Goal: Information Seeking & Learning: Learn about a topic

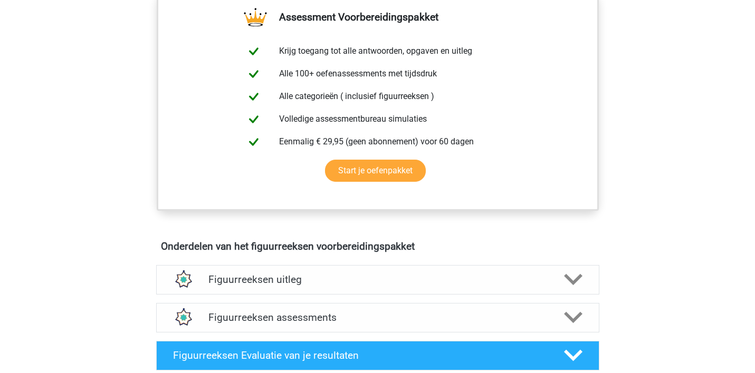
scroll to position [492, 0]
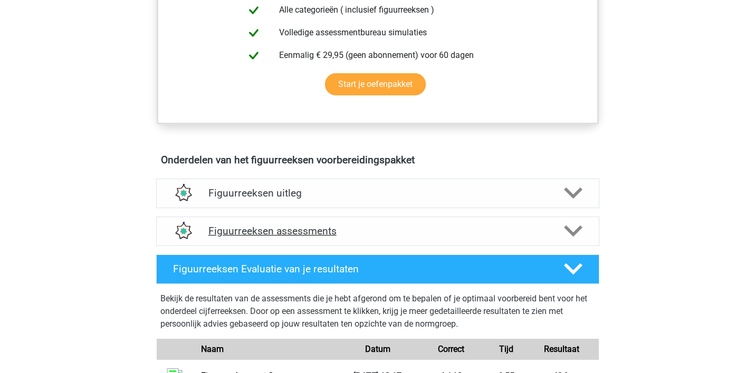
click at [220, 232] on h4 "Figuurreeksen assessments" at bounding box center [377, 231] width 339 height 12
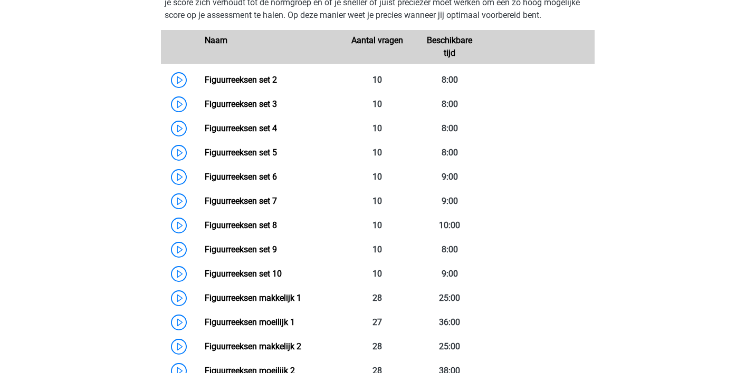
scroll to position [771, 0]
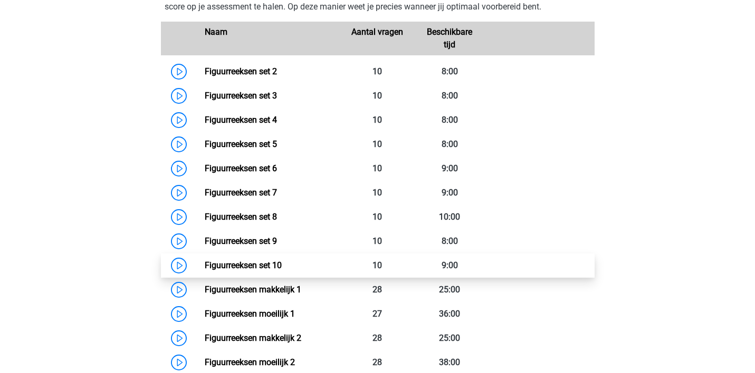
click at [257, 263] on link "Figuurreeksen set 10" at bounding box center [243, 266] width 77 height 10
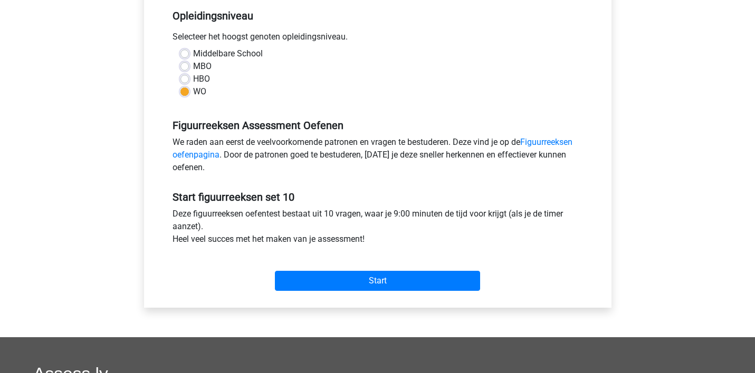
scroll to position [218, 0]
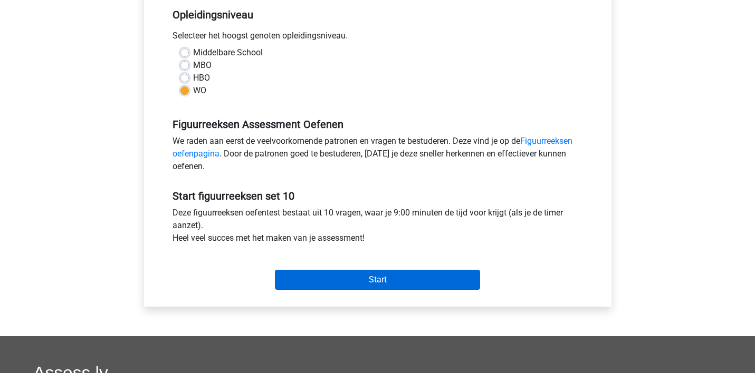
click at [388, 280] on input "Start" at bounding box center [377, 280] width 205 height 20
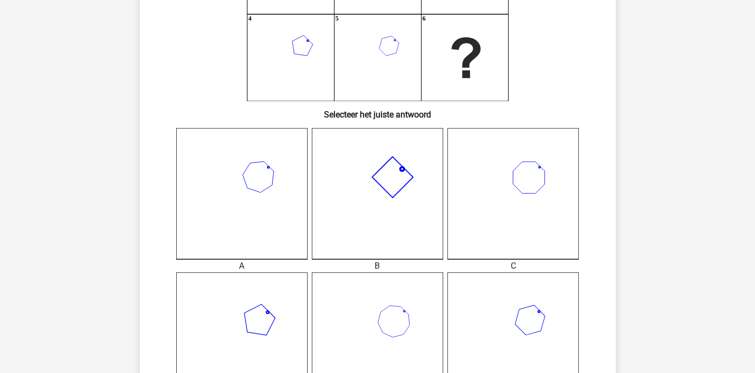
scroll to position [187, 0]
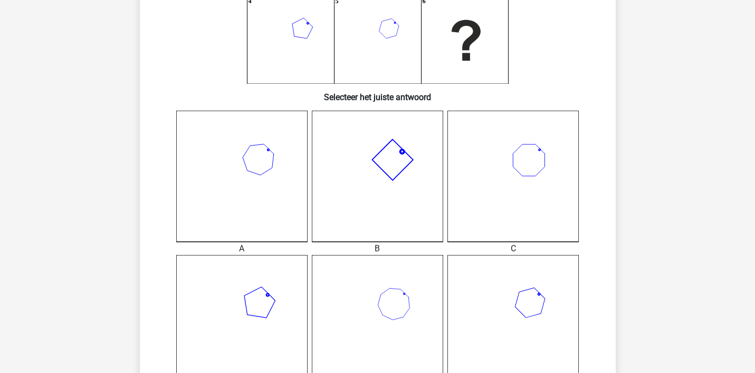
click at [237, 287] on icon at bounding box center [241, 320] width 131 height 131
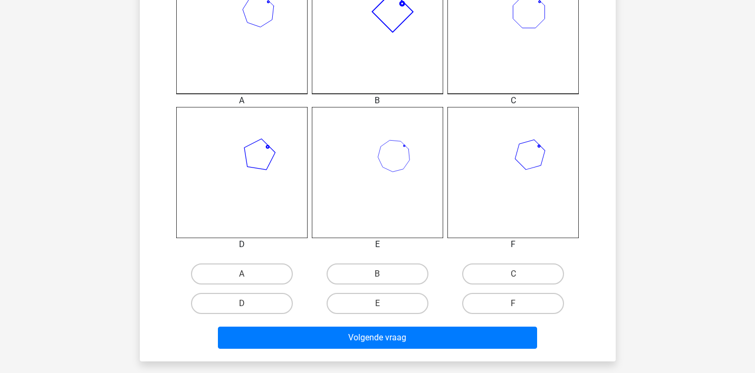
scroll to position [353, 0]
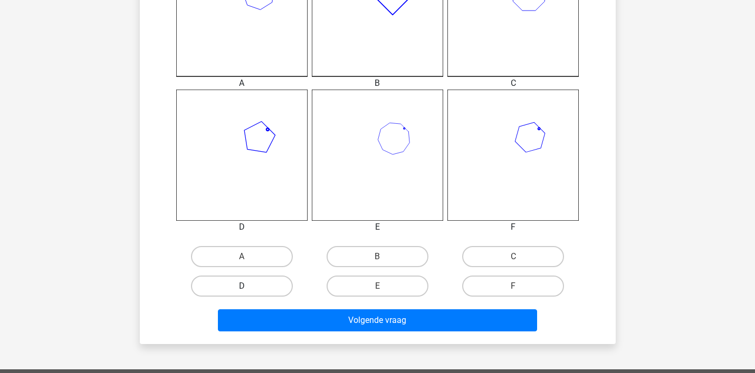
click at [264, 285] on label "D" at bounding box center [242, 286] width 102 height 21
click at [248, 286] on input "D" at bounding box center [245, 289] width 7 height 7
radio input "true"
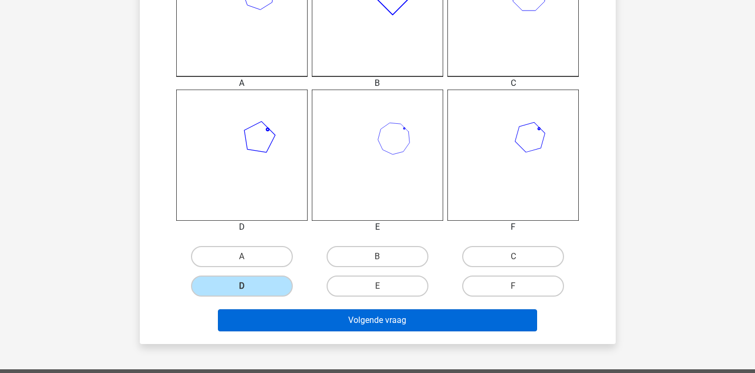
click at [313, 321] on button "Volgende vraag" at bounding box center [377, 321] width 319 height 22
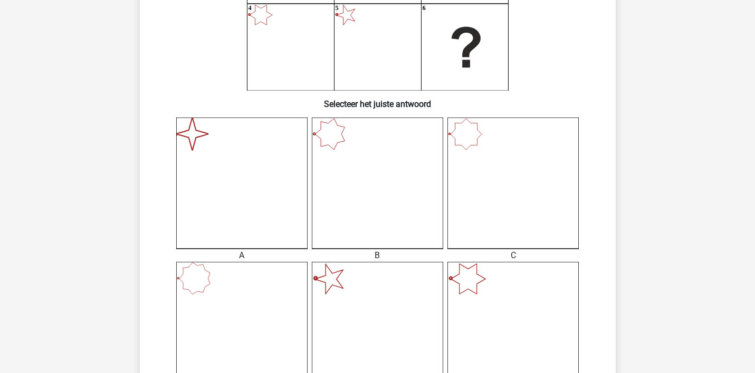
scroll to position [245, 0]
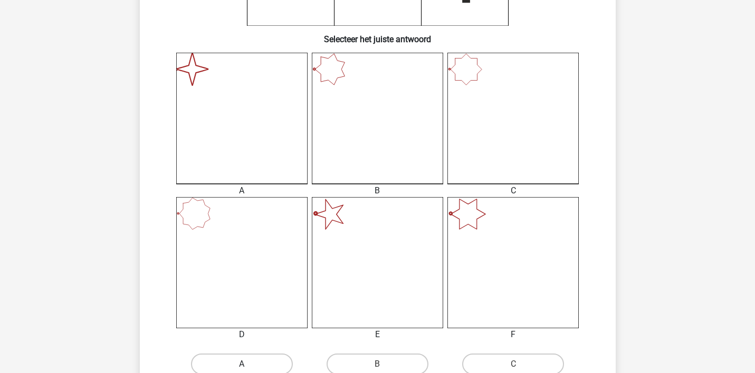
click at [252, 358] on label "A" at bounding box center [242, 364] width 102 height 21
click at [248, 364] on input "A" at bounding box center [245, 367] width 7 height 7
radio input "true"
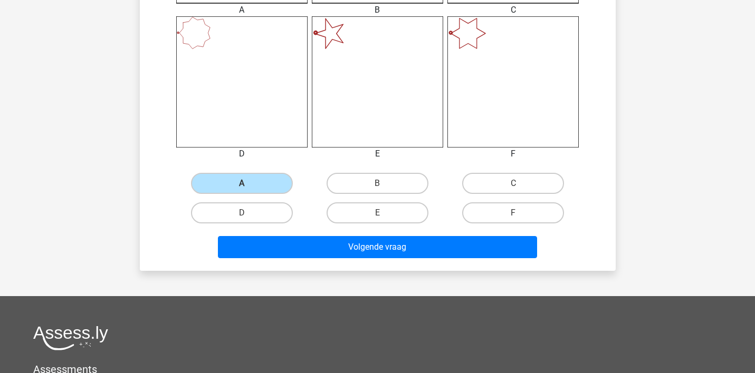
scroll to position [460, 0]
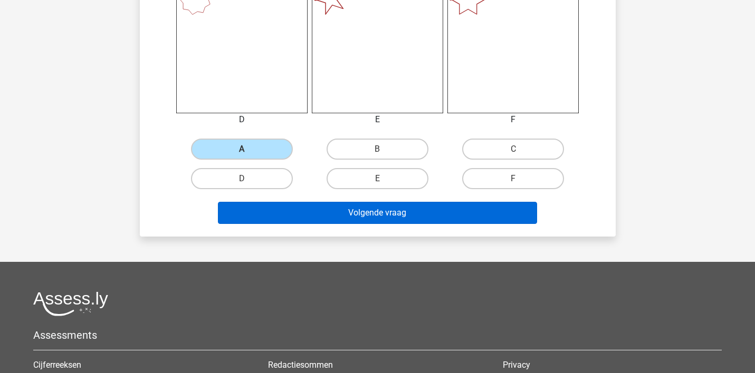
click at [361, 210] on button "Volgende vraag" at bounding box center [377, 213] width 319 height 22
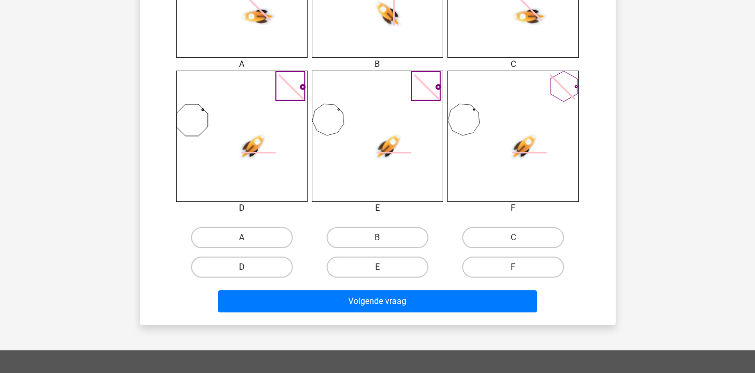
scroll to position [384, 0]
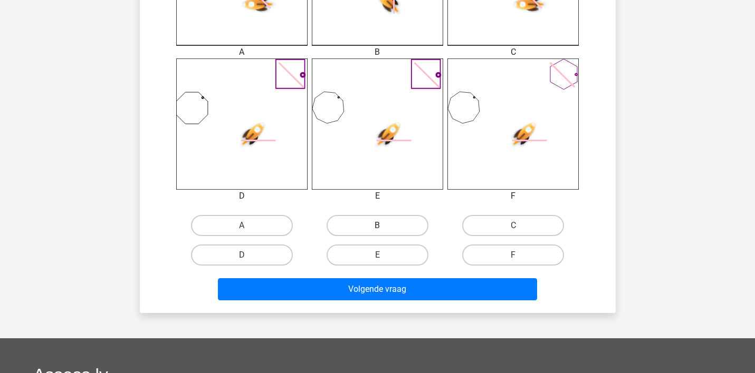
click at [386, 226] on label "B" at bounding box center [377, 225] width 102 height 21
click at [384, 226] on input "B" at bounding box center [380, 229] width 7 height 7
radio input "true"
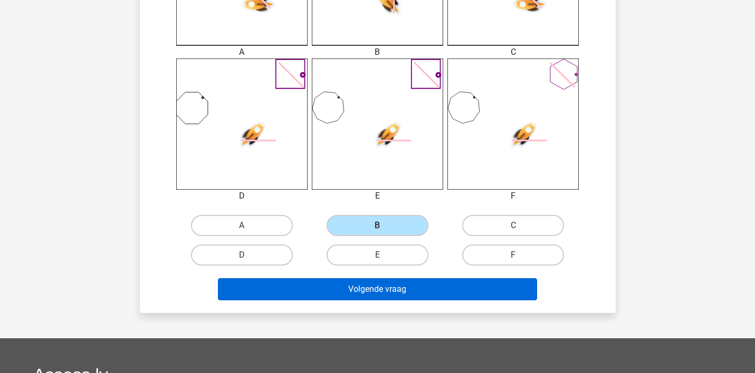
click at [386, 286] on button "Volgende vraag" at bounding box center [377, 289] width 319 height 22
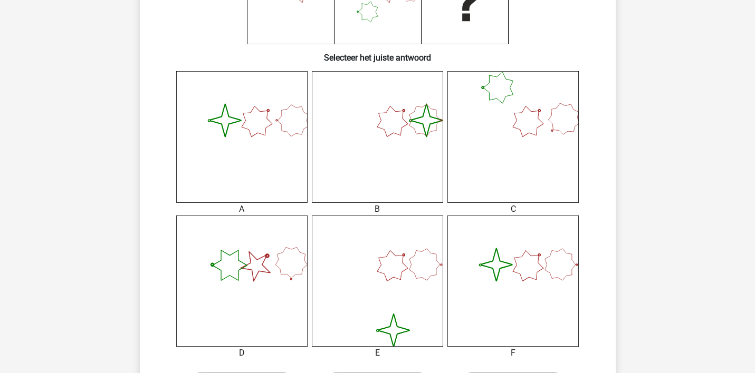
scroll to position [230, 0]
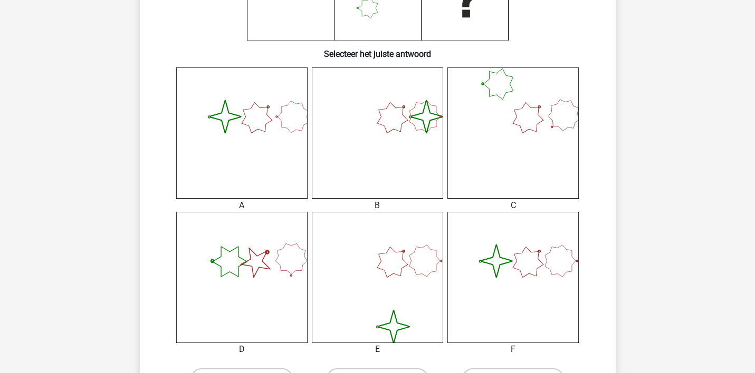
click at [249, 265] on icon at bounding box center [241, 277] width 131 height 131
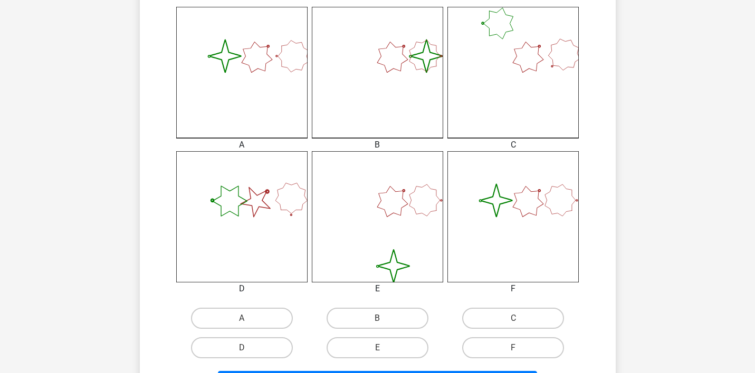
scroll to position [470, 0]
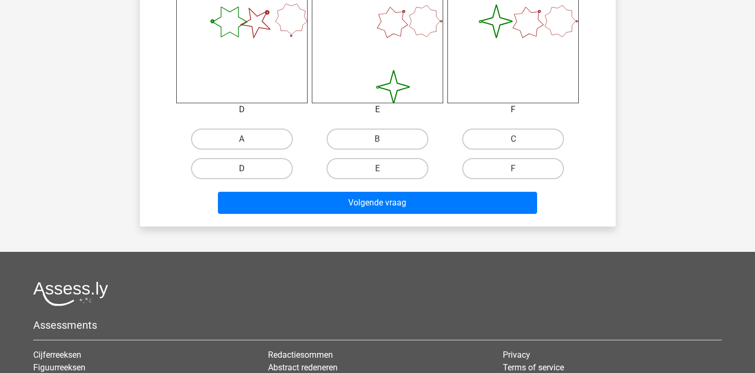
click at [272, 169] on label "D" at bounding box center [242, 168] width 102 height 21
click at [248, 169] on input "D" at bounding box center [245, 172] width 7 height 7
radio input "true"
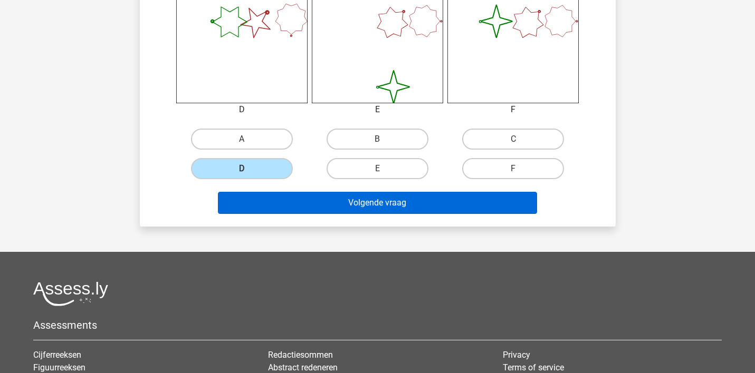
click at [311, 208] on button "Volgende vraag" at bounding box center [377, 203] width 319 height 22
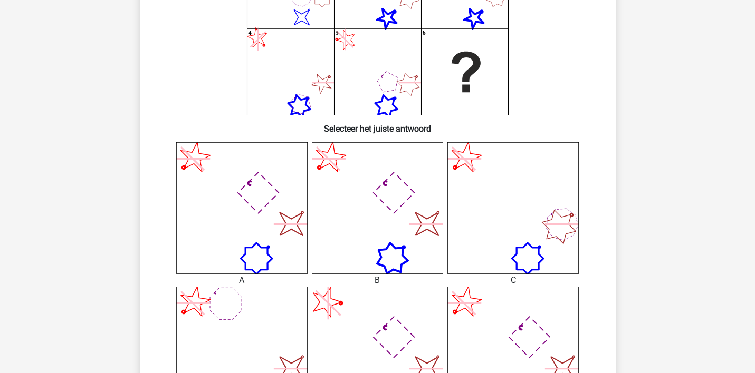
scroll to position [160, 0]
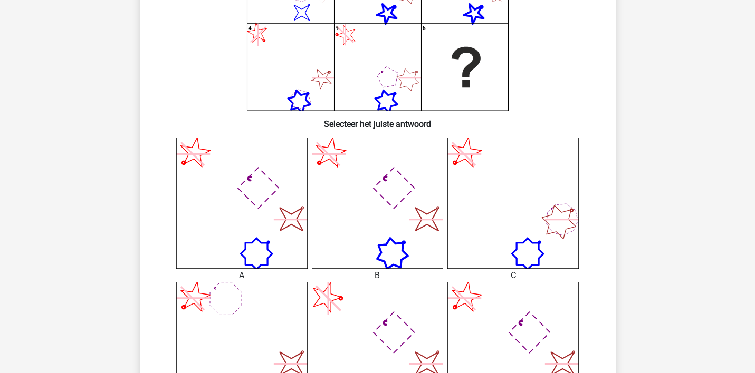
click at [523, 200] on icon at bounding box center [512, 203] width 131 height 131
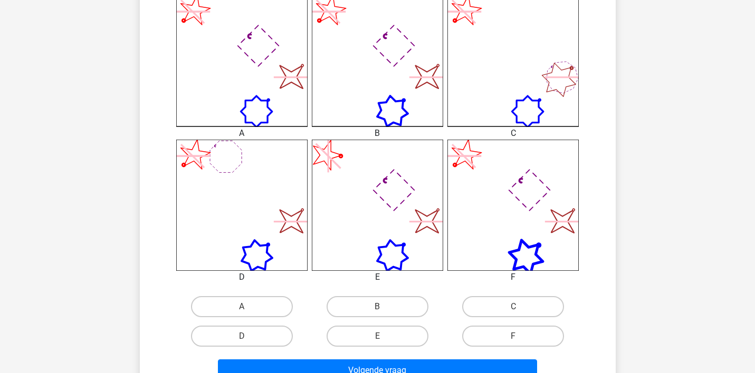
scroll to position [303, 0]
click at [492, 305] on label "C" at bounding box center [513, 306] width 102 height 21
click at [513, 306] on input "C" at bounding box center [516, 309] width 7 height 7
radio input "true"
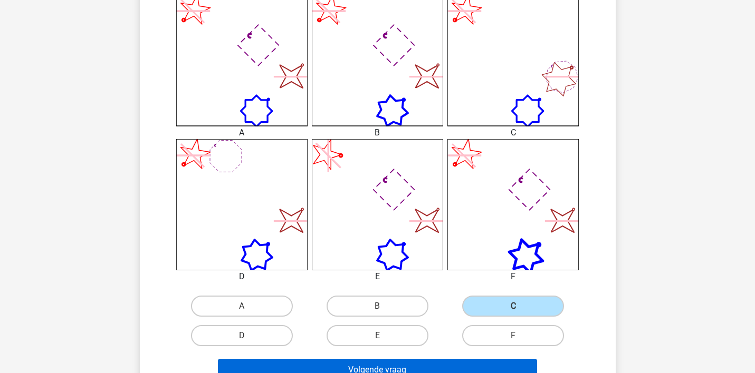
click at [452, 367] on button "Volgende vraag" at bounding box center [377, 370] width 319 height 22
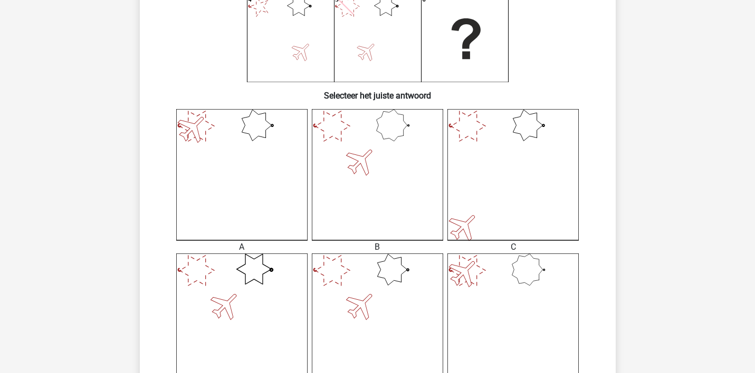
scroll to position [191, 0]
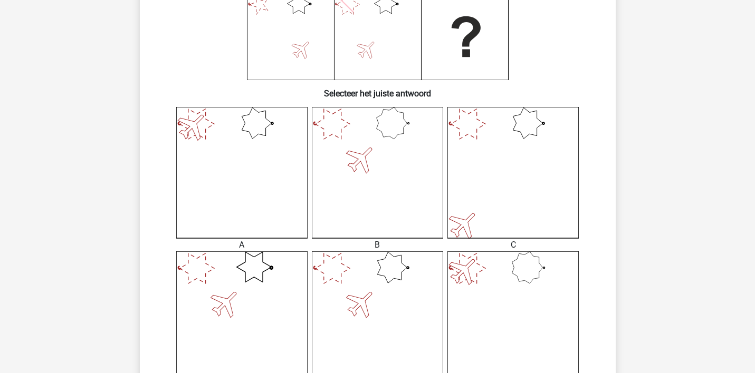
click at [365, 282] on icon at bounding box center [377, 317] width 131 height 131
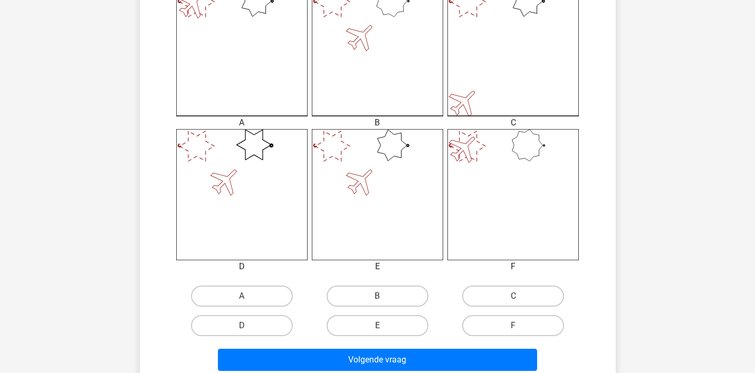
scroll to position [315, 0]
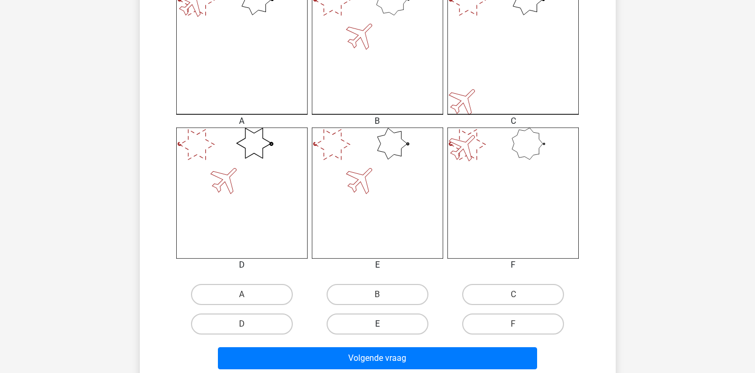
click at [375, 320] on label "E" at bounding box center [377, 324] width 102 height 21
click at [377, 324] on input "E" at bounding box center [380, 327] width 7 height 7
radio input "true"
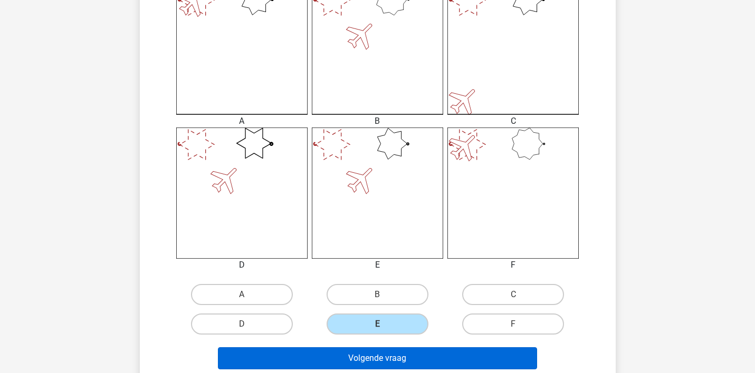
click at [375, 357] on button "Volgende vraag" at bounding box center [377, 359] width 319 height 22
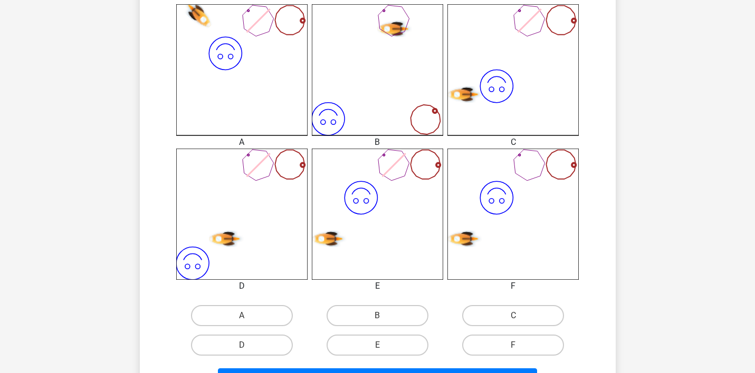
scroll to position [313, 0]
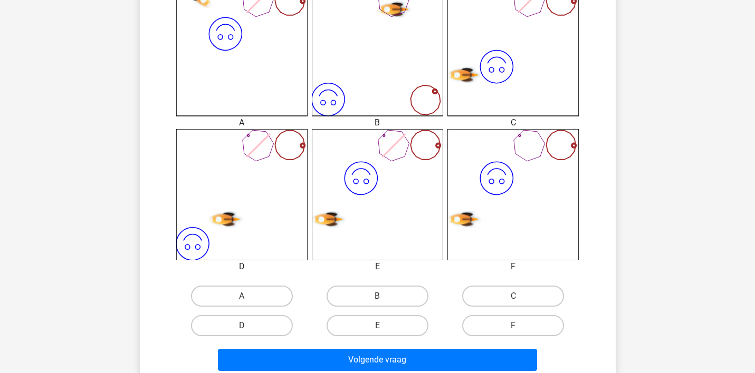
click at [363, 325] on label "E" at bounding box center [377, 325] width 102 height 21
click at [377, 326] on input "E" at bounding box center [380, 329] width 7 height 7
radio input "true"
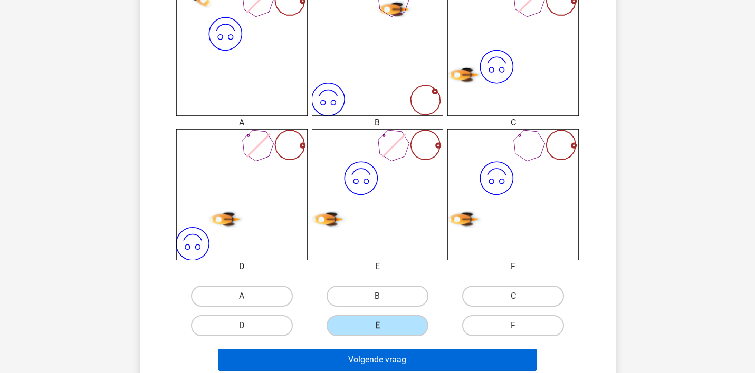
click at [363, 355] on button "Volgende vraag" at bounding box center [377, 360] width 319 height 22
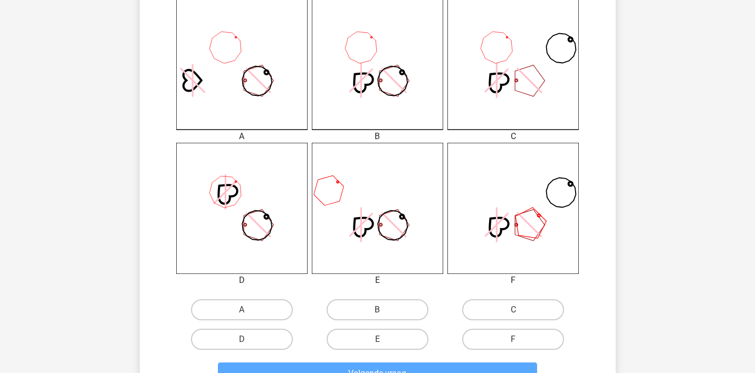
scroll to position [303, 0]
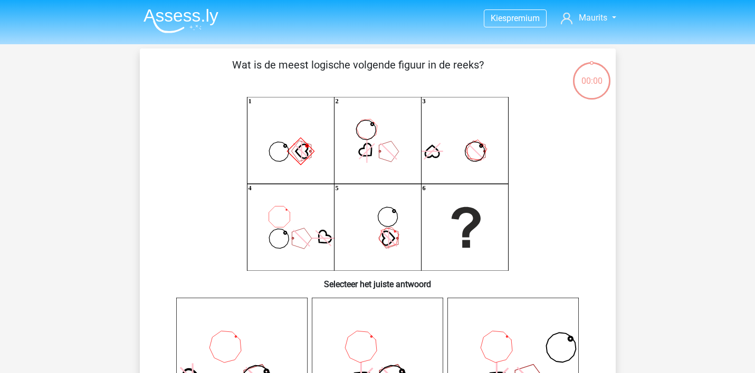
scroll to position [303, 0]
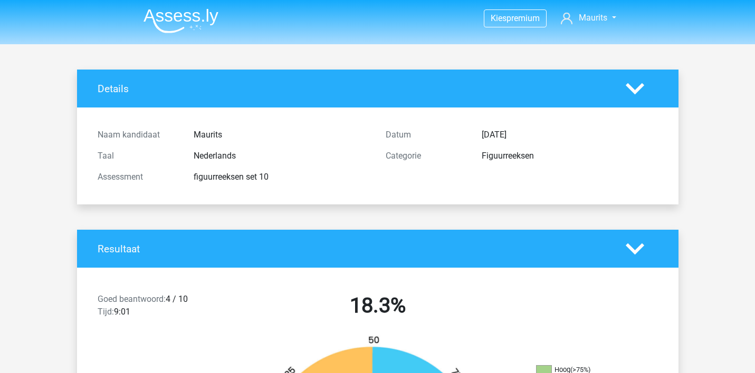
click at [171, 15] on img at bounding box center [180, 20] width 75 height 25
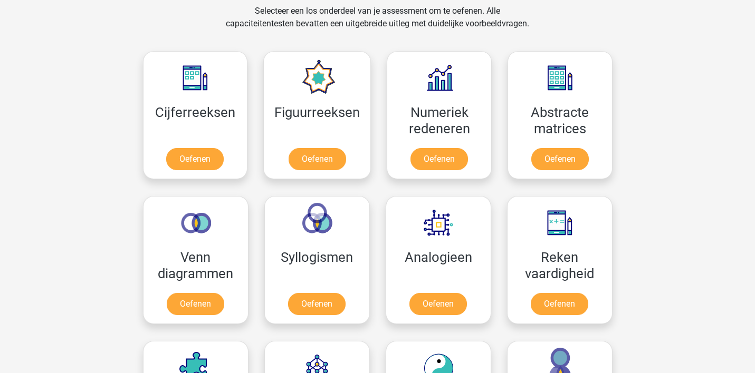
scroll to position [426, 0]
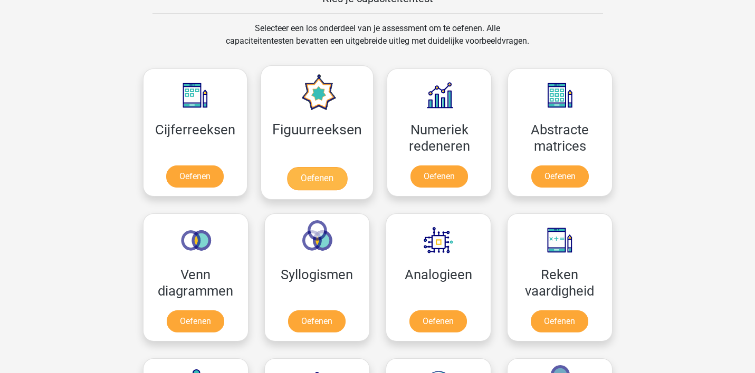
click at [318, 174] on link "Oefenen" at bounding box center [317, 178] width 60 height 23
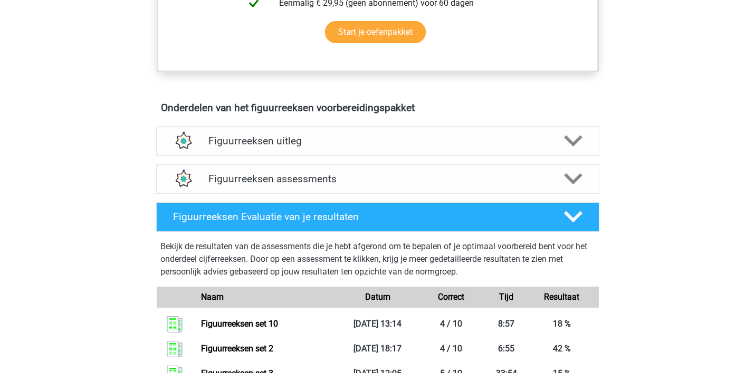
scroll to position [544, 0]
click at [238, 179] on h4 "Figuurreeksen assessments" at bounding box center [377, 179] width 339 height 12
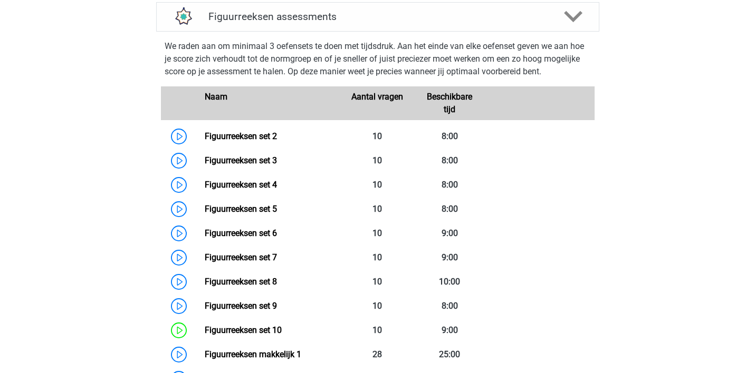
scroll to position [785, 0]
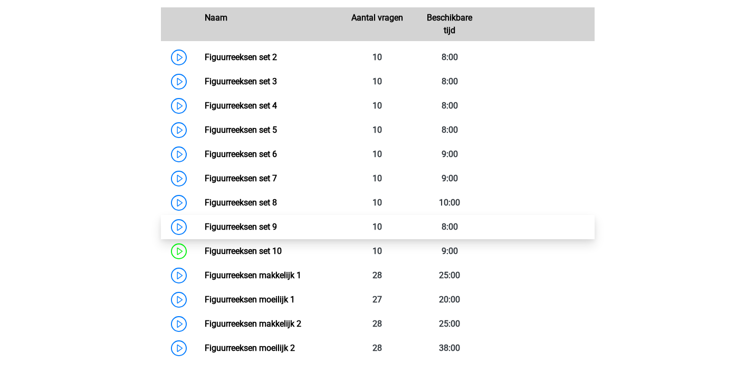
click at [239, 226] on link "Figuurreeksen set 9" at bounding box center [241, 227] width 72 height 10
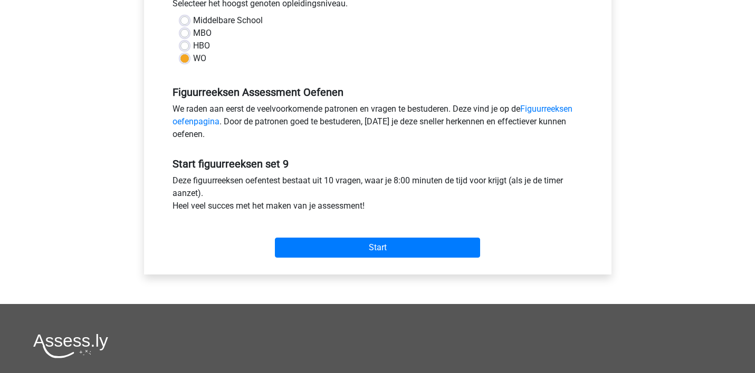
scroll to position [303, 0]
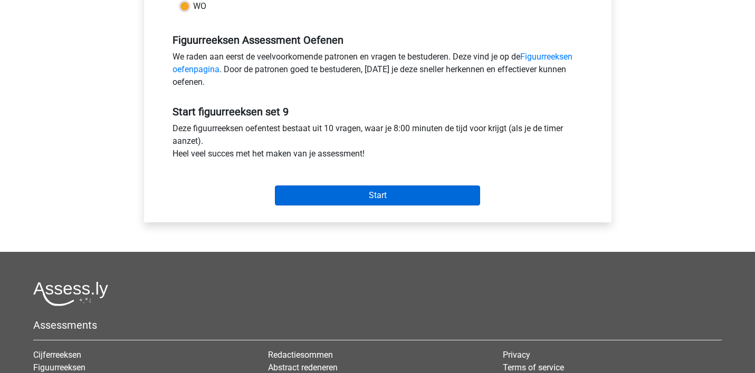
click at [382, 195] on input "Start" at bounding box center [377, 196] width 205 height 20
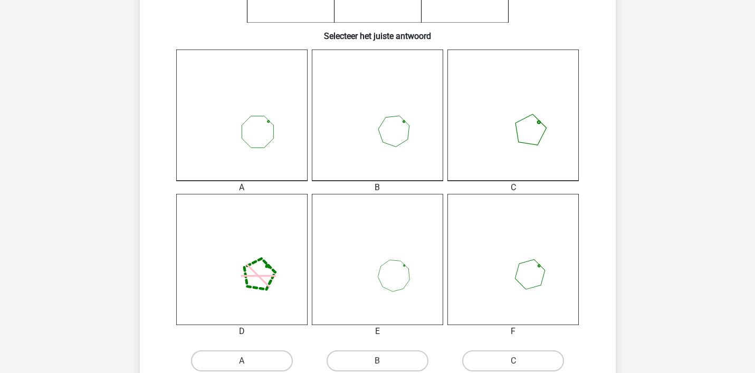
scroll to position [285, 0]
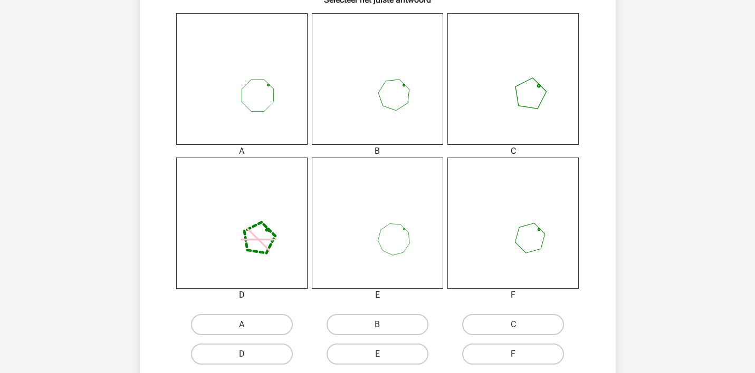
click at [500, 351] on label "F" at bounding box center [513, 354] width 102 height 21
click at [513, 354] on input "F" at bounding box center [516, 357] width 7 height 7
radio input "true"
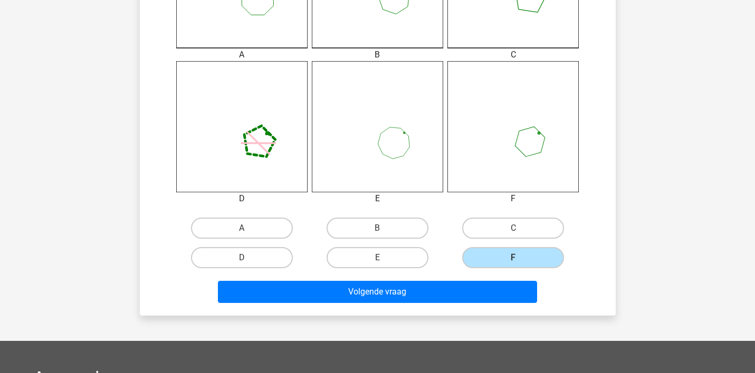
scroll to position [398, 0]
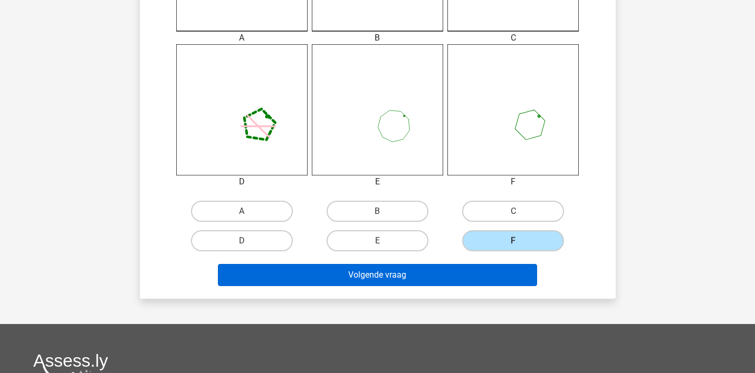
click at [455, 276] on button "Volgende vraag" at bounding box center [377, 275] width 319 height 22
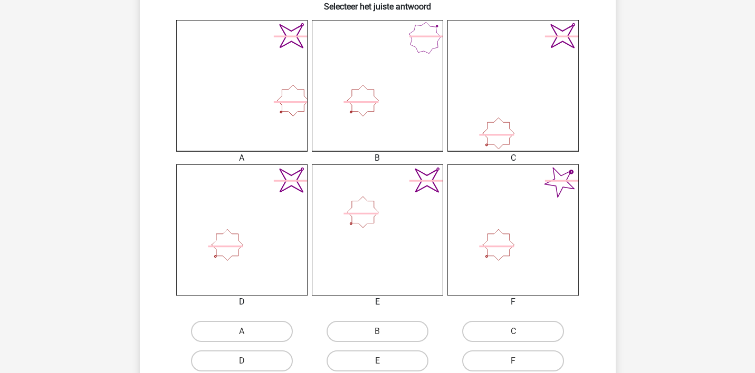
scroll to position [340, 0]
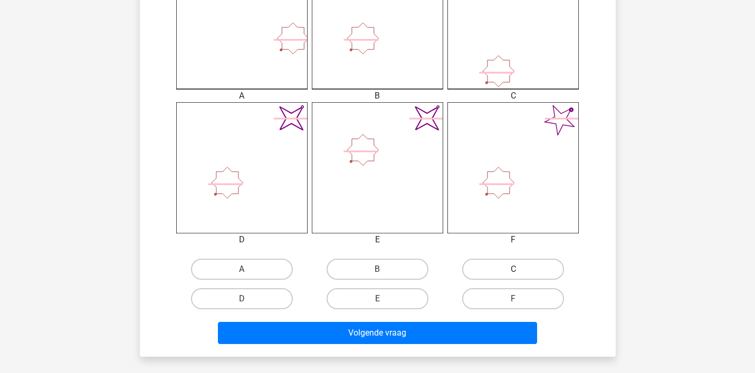
click at [508, 268] on label "C" at bounding box center [513, 269] width 102 height 21
click at [513, 269] on input "C" at bounding box center [516, 272] width 7 height 7
radio input "true"
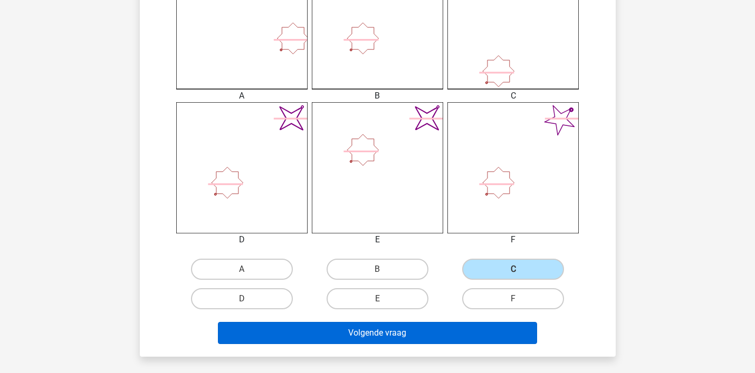
click at [429, 332] on button "Volgende vraag" at bounding box center [377, 333] width 319 height 22
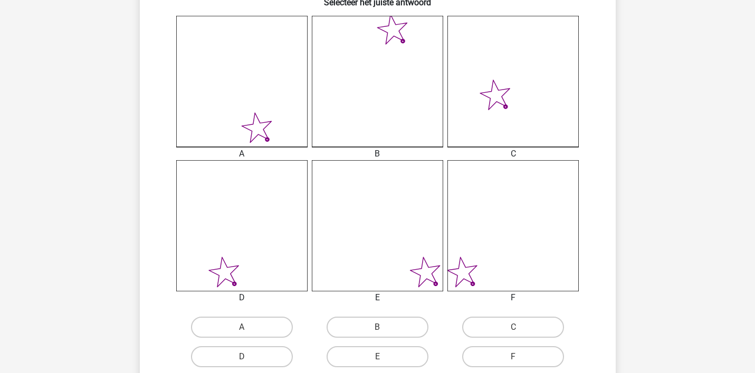
scroll to position [282, 0]
click at [386, 354] on label "E" at bounding box center [377, 356] width 102 height 21
click at [384, 357] on input "E" at bounding box center [380, 360] width 7 height 7
radio input "true"
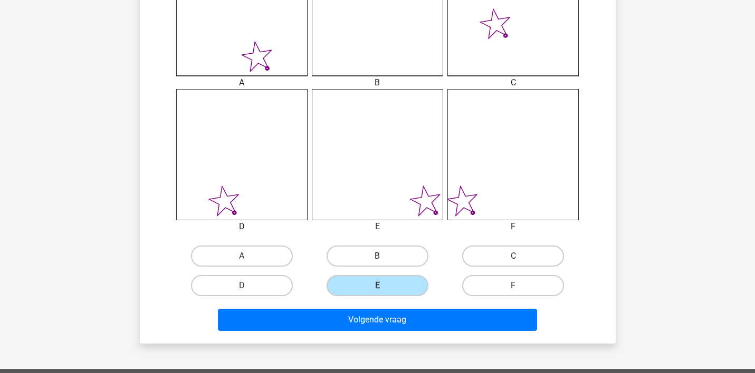
scroll to position [374, 0]
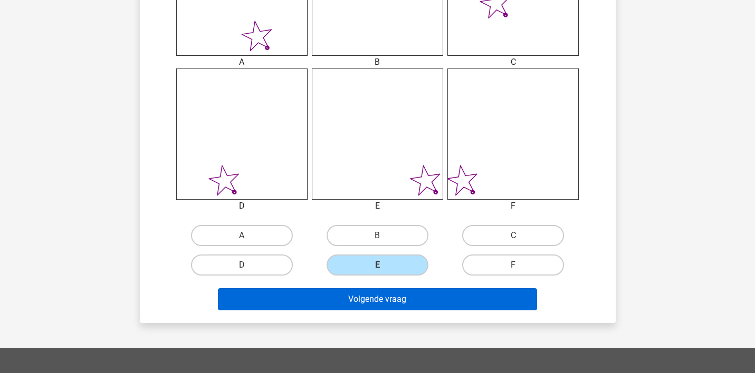
click at [394, 299] on button "Volgende vraag" at bounding box center [377, 299] width 319 height 22
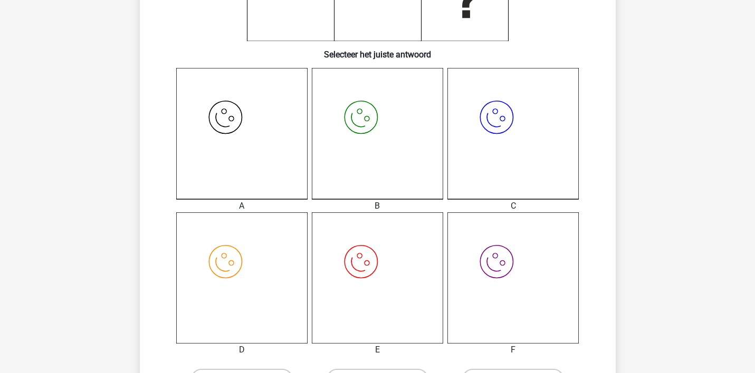
scroll to position [271, 0]
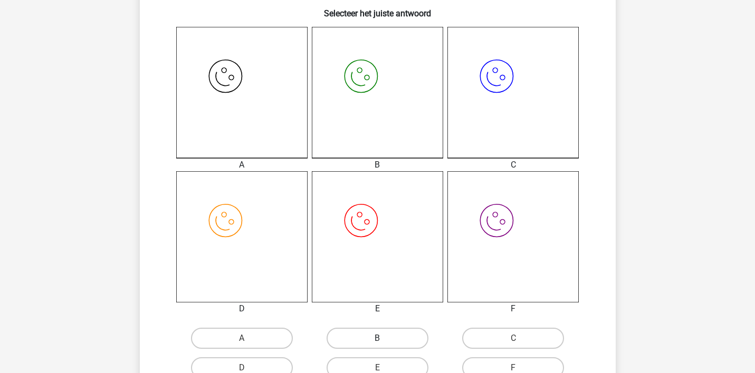
click at [384, 336] on label "B" at bounding box center [377, 338] width 102 height 21
click at [384, 339] on input "B" at bounding box center [380, 342] width 7 height 7
radio input "true"
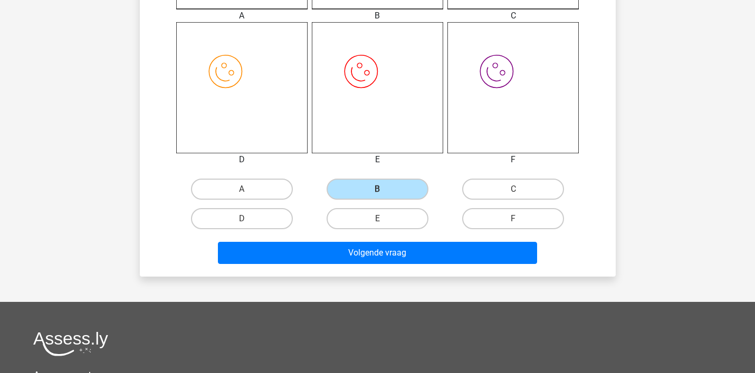
scroll to position [421, 0]
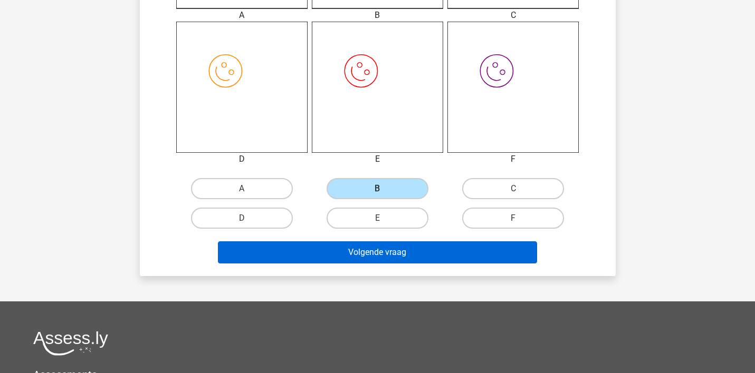
click at [396, 256] on button "Volgende vraag" at bounding box center [377, 253] width 319 height 22
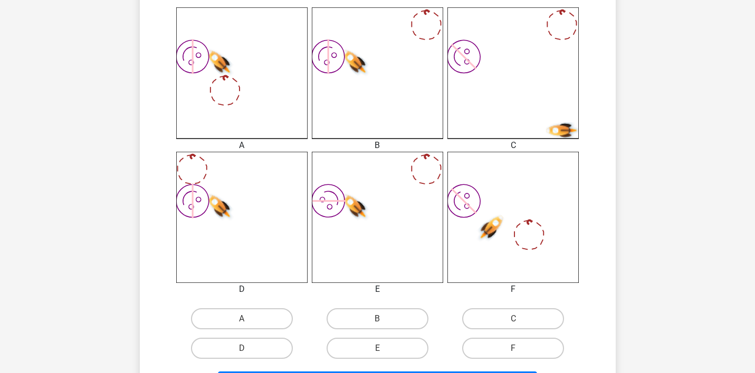
scroll to position [326, 0]
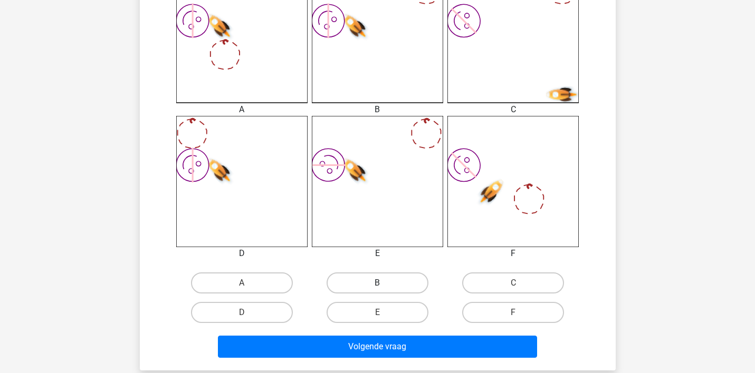
click at [364, 278] on label "B" at bounding box center [377, 283] width 102 height 21
click at [377, 283] on input "B" at bounding box center [380, 286] width 7 height 7
radio input "true"
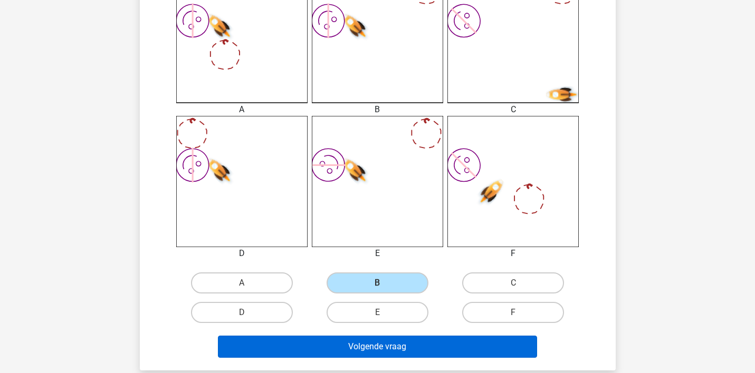
click at [360, 346] on button "Volgende vraag" at bounding box center [377, 347] width 319 height 22
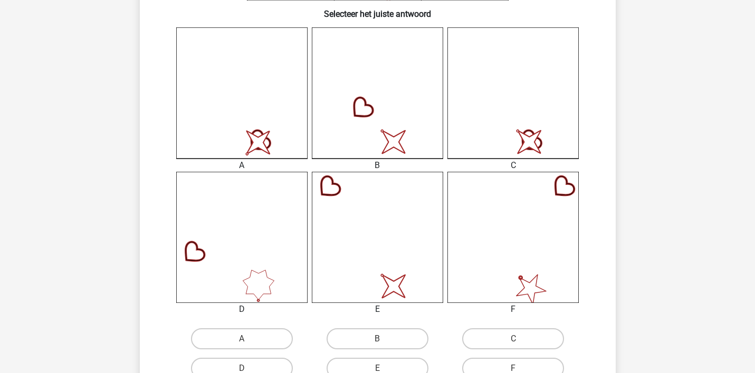
scroll to position [289, 0]
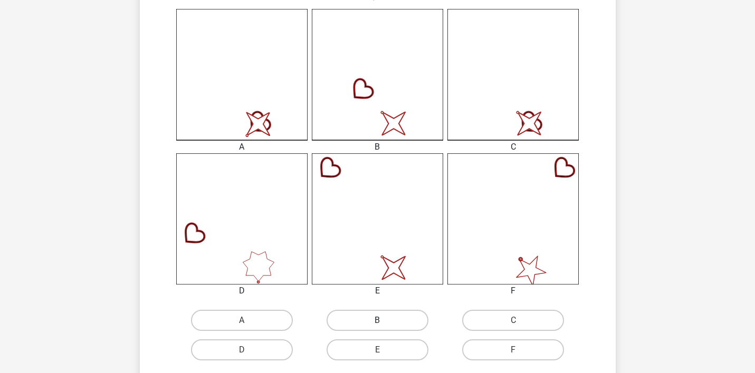
click at [365, 316] on label "B" at bounding box center [377, 320] width 102 height 21
click at [377, 321] on input "B" at bounding box center [380, 324] width 7 height 7
radio input "true"
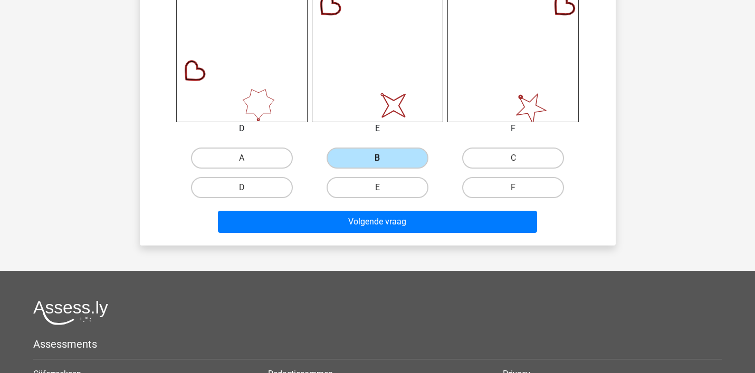
scroll to position [483, 0]
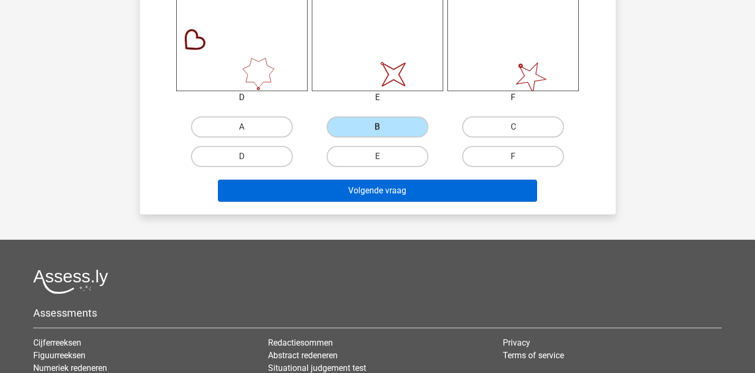
click at [379, 189] on button "Volgende vraag" at bounding box center [377, 191] width 319 height 22
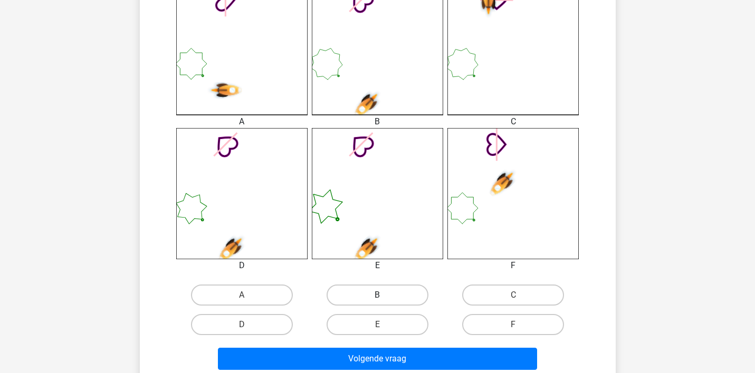
scroll to position [356, 0]
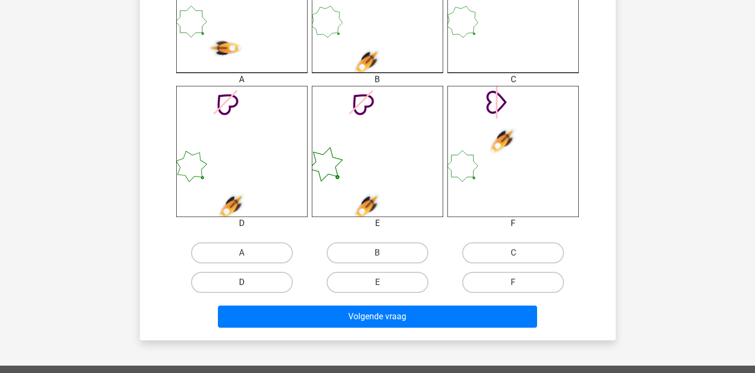
click at [261, 277] on label "D" at bounding box center [242, 282] width 102 height 21
click at [248, 283] on input "D" at bounding box center [245, 286] width 7 height 7
radio input "true"
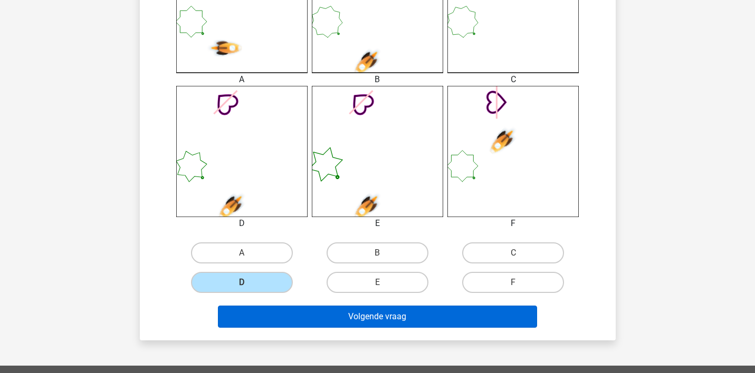
click at [310, 312] on button "Volgende vraag" at bounding box center [377, 317] width 319 height 22
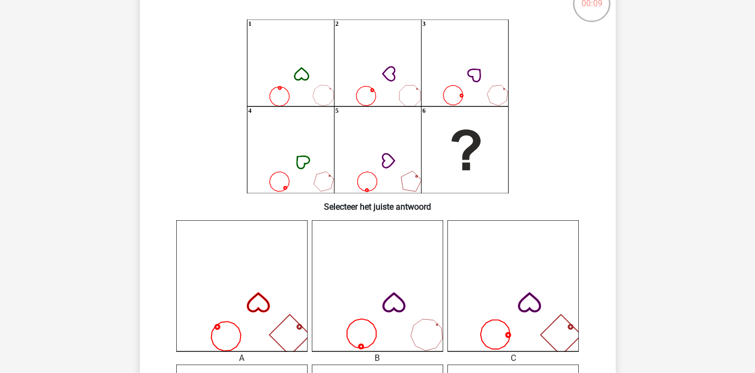
scroll to position [79, 0]
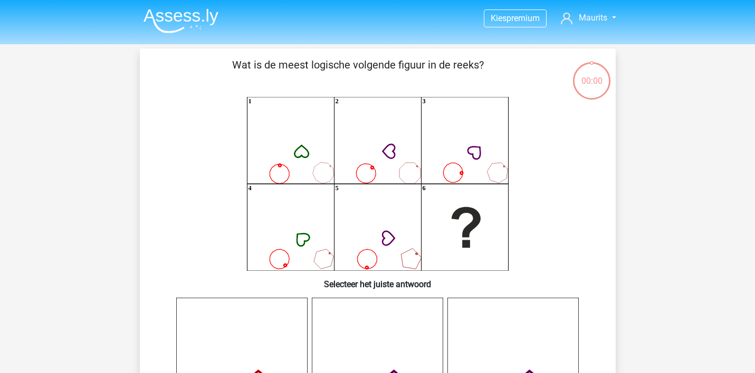
scroll to position [79, 0]
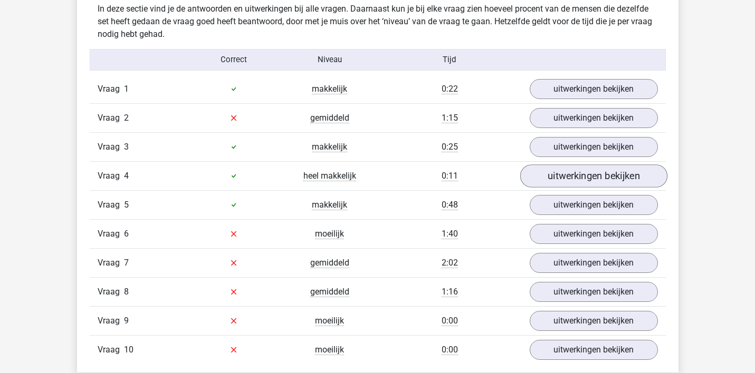
scroll to position [837, 0]
